Goal: Information Seeking & Learning: Check status

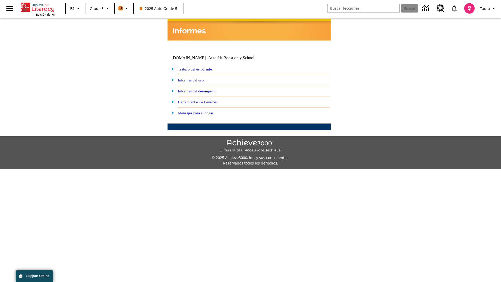
click at [203, 89] on link "Informes del desempeño" at bounding box center [197, 91] width 38 height 4
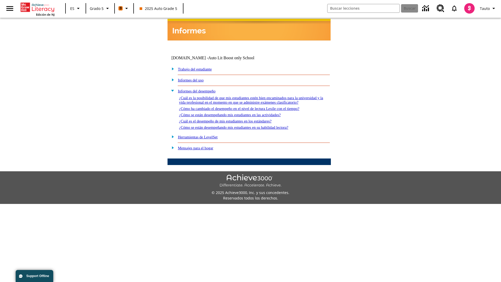
click at [243, 125] on link "¿Cómo se están desempeñando mis estudiantes en su habilidad lectora?" at bounding box center [233, 127] width 109 height 4
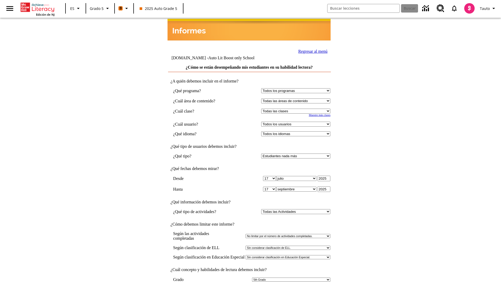
click at [297, 108] on select "Seleccionar una clase: Todas las clases 2025 Auto Grade 5 OL 2025 Auto Grade 6" at bounding box center [295, 110] width 69 height 5
select select "11133131"
click at [297, 122] on select "Todos los usuarios Cat, Sautoen Cat, Sautoes Cat, Sautoss Donotlogin, Sautoen T…" at bounding box center [295, 124] width 69 height 5
select select "21437107"
